Goal: Transaction & Acquisition: Subscribe to service/newsletter

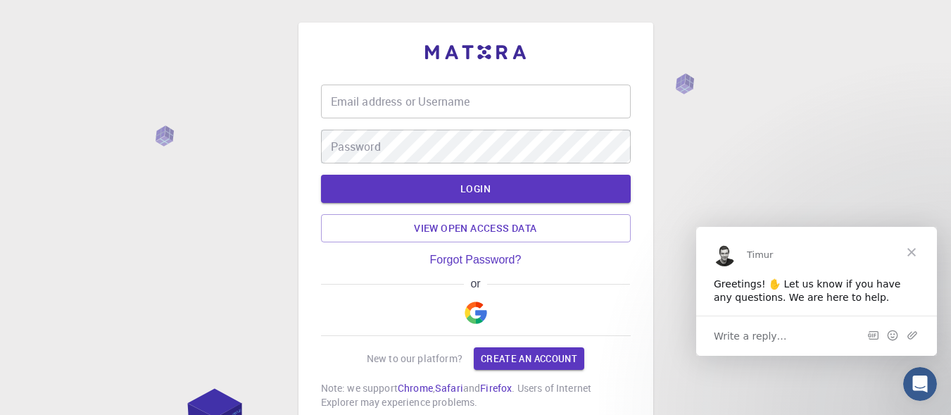
click at [461, 91] on input "Email address or Username" at bounding box center [476, 101] width 310 height 34
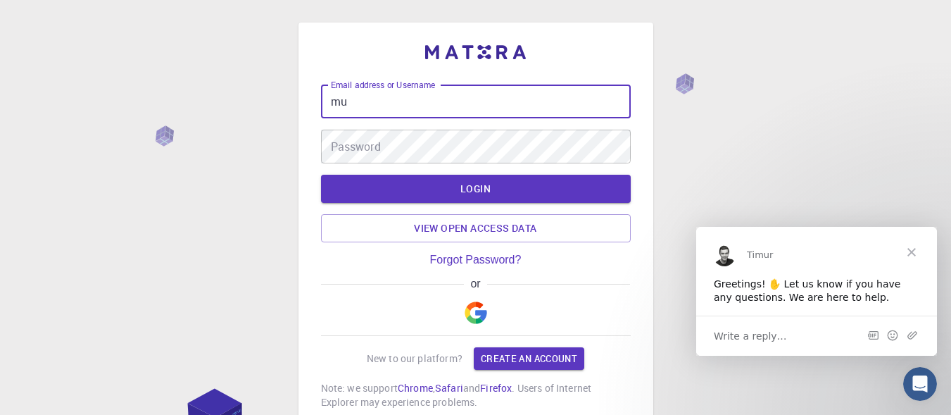
type input "m"
type input "[EMAIL_ADDRESS][DOMAIN_NAME]"
click at [374, 146] on div "Password Password" at bounding box center [476, 147] width 310 height 34
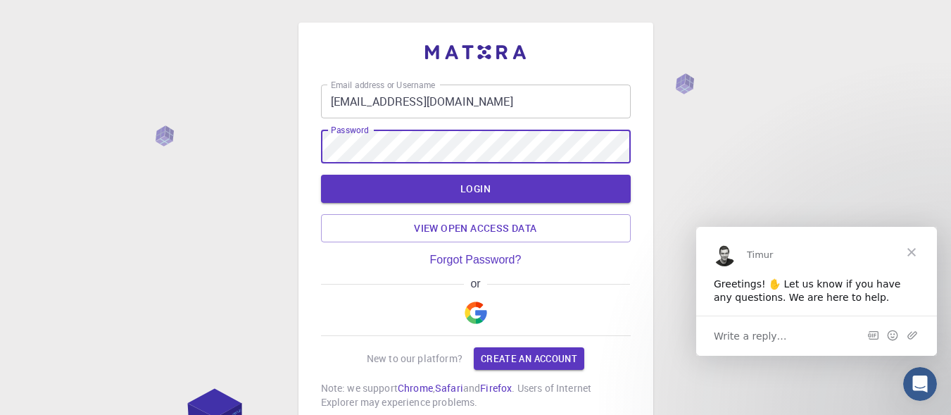
click at [552, 352] on link "Create an account" at bounding box center [529, 358] width 111 height 23
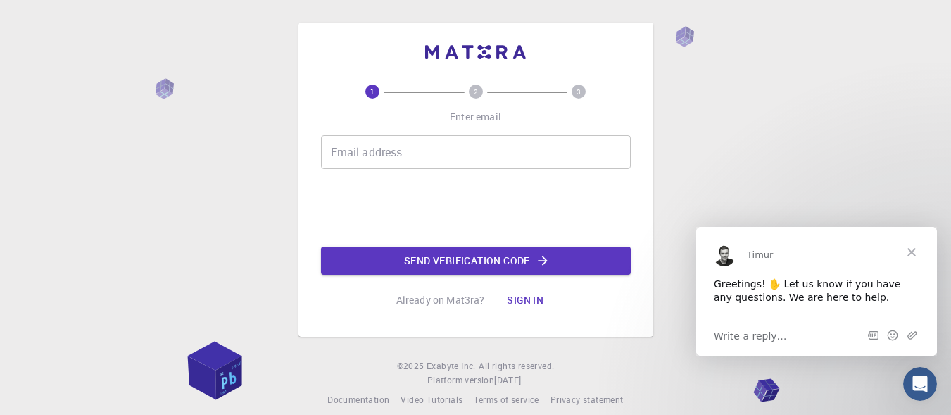
click at [406, 152] on input "Email address" at bounding box center [476, 152] width 310 height 34
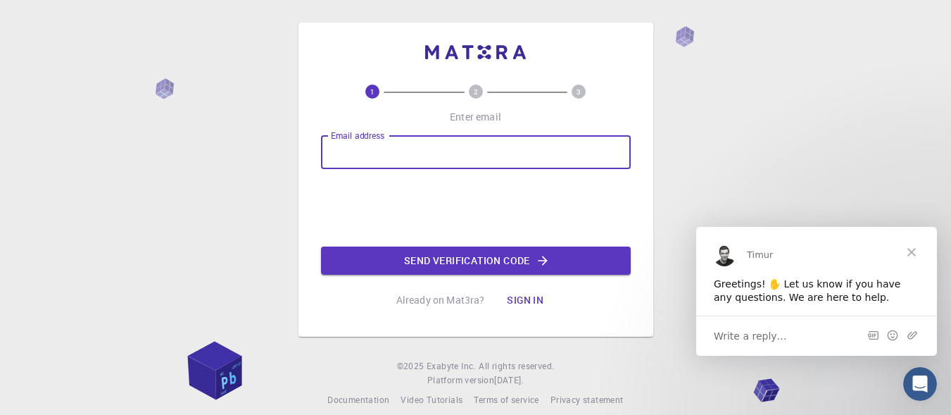
type input "[EMAIL_ADDRESS][DOMAIN_NAME]"
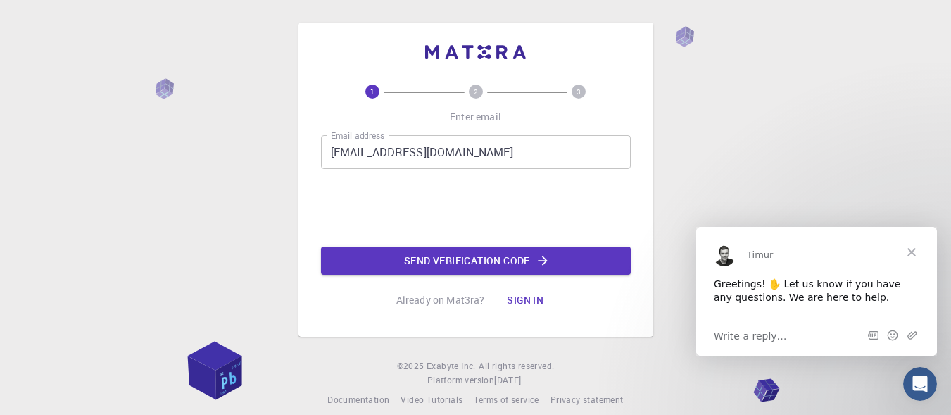
click at [524, 265] on button "Send verification code" at bounding box center [476, 260] width 310 height 28
